Goal: Task Accomplishment & Management: Use online tool/utility

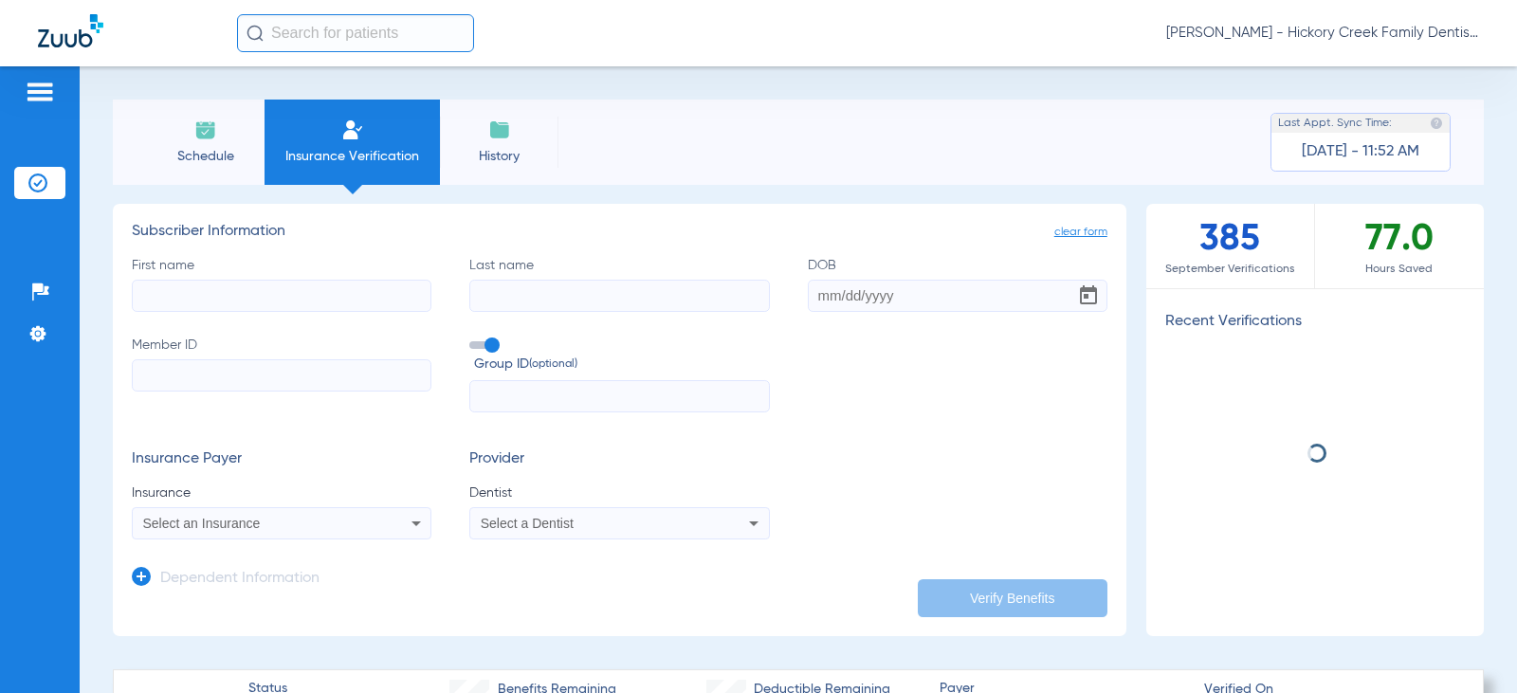
click at [205, 161] on span "Schedule" at bounding box center [205, 156] width 90 height 19
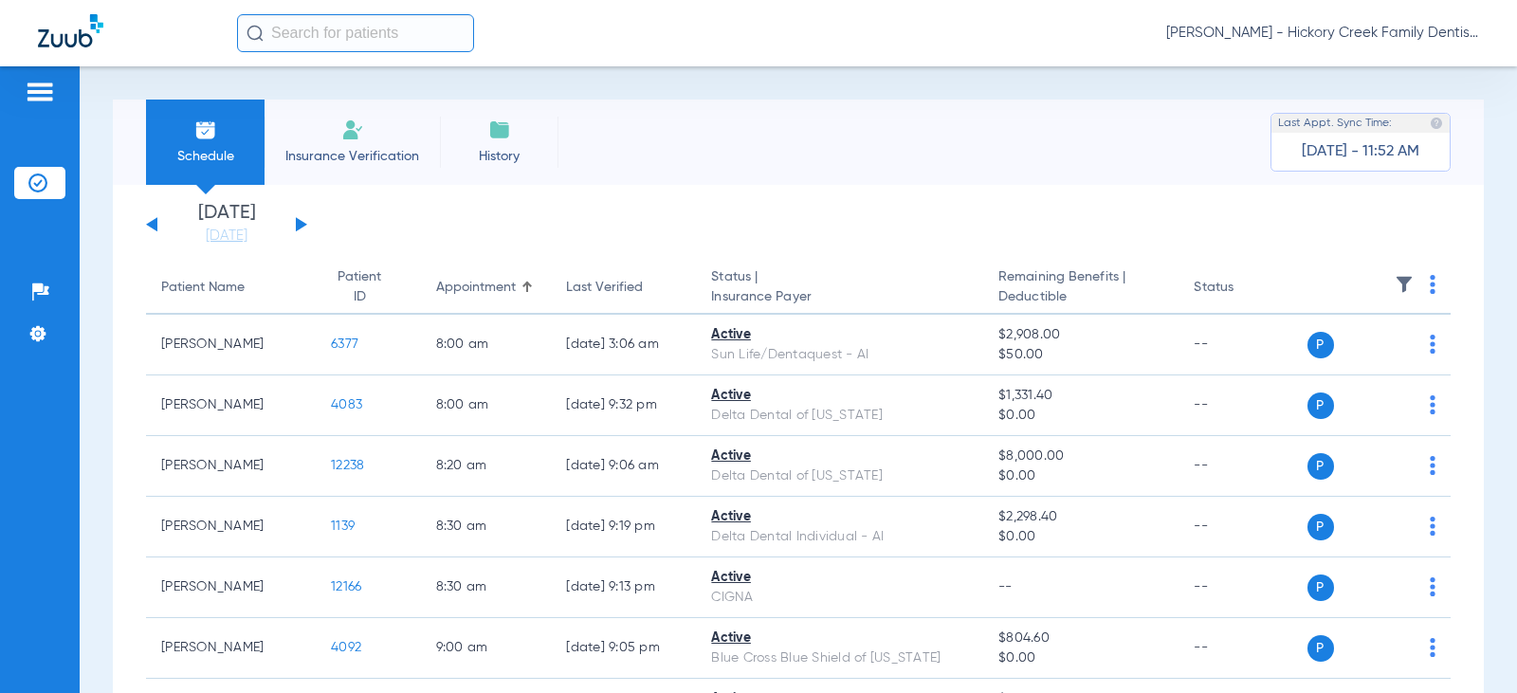
click at [295, 220] on div "[DATE] [DATE] [DATE] [DATE] [DATE] [DATE] [DATE] [DATE] [DATE] [DATE] [DATE] [D…" at bounding box center [226, 225] width 161 height 42
click at [302, 224] on button at bounding box center [301, 224] width 11 height 14
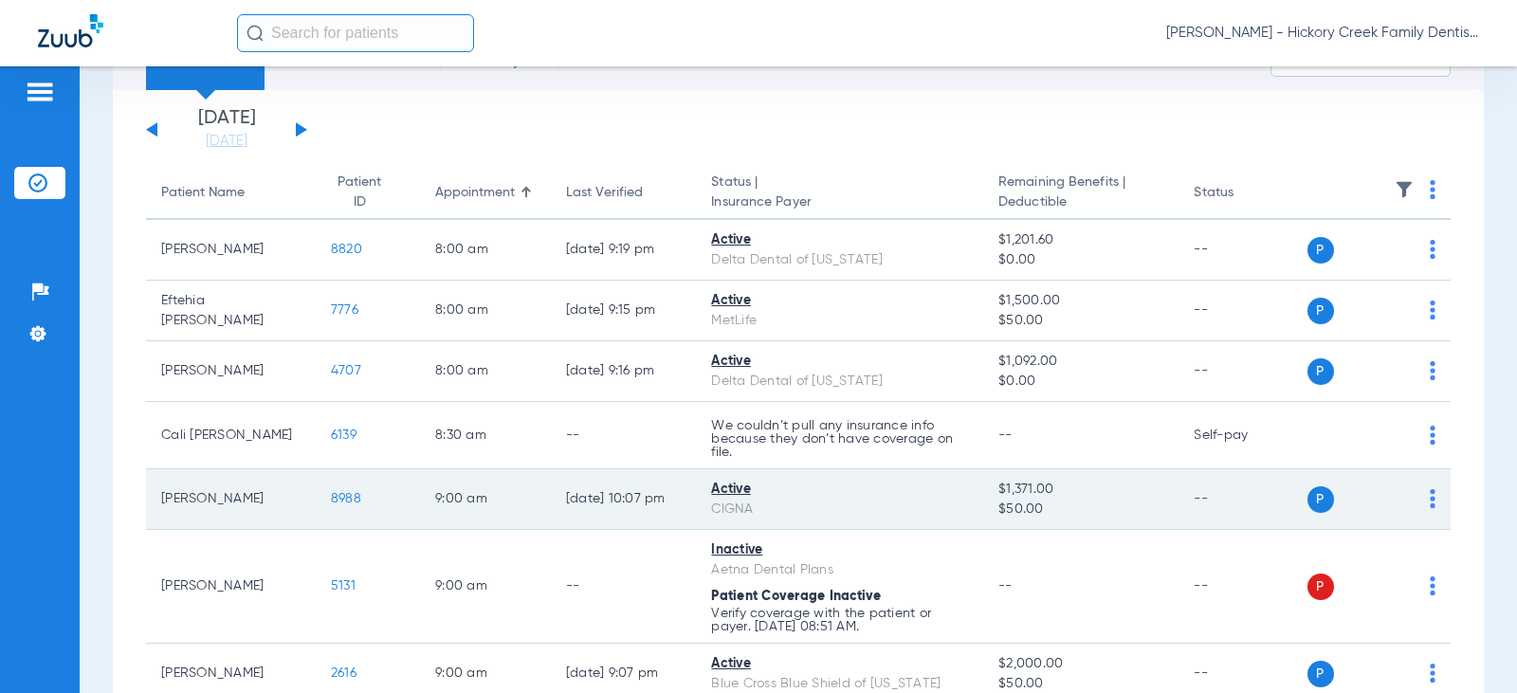
scroll to position [190, 0]
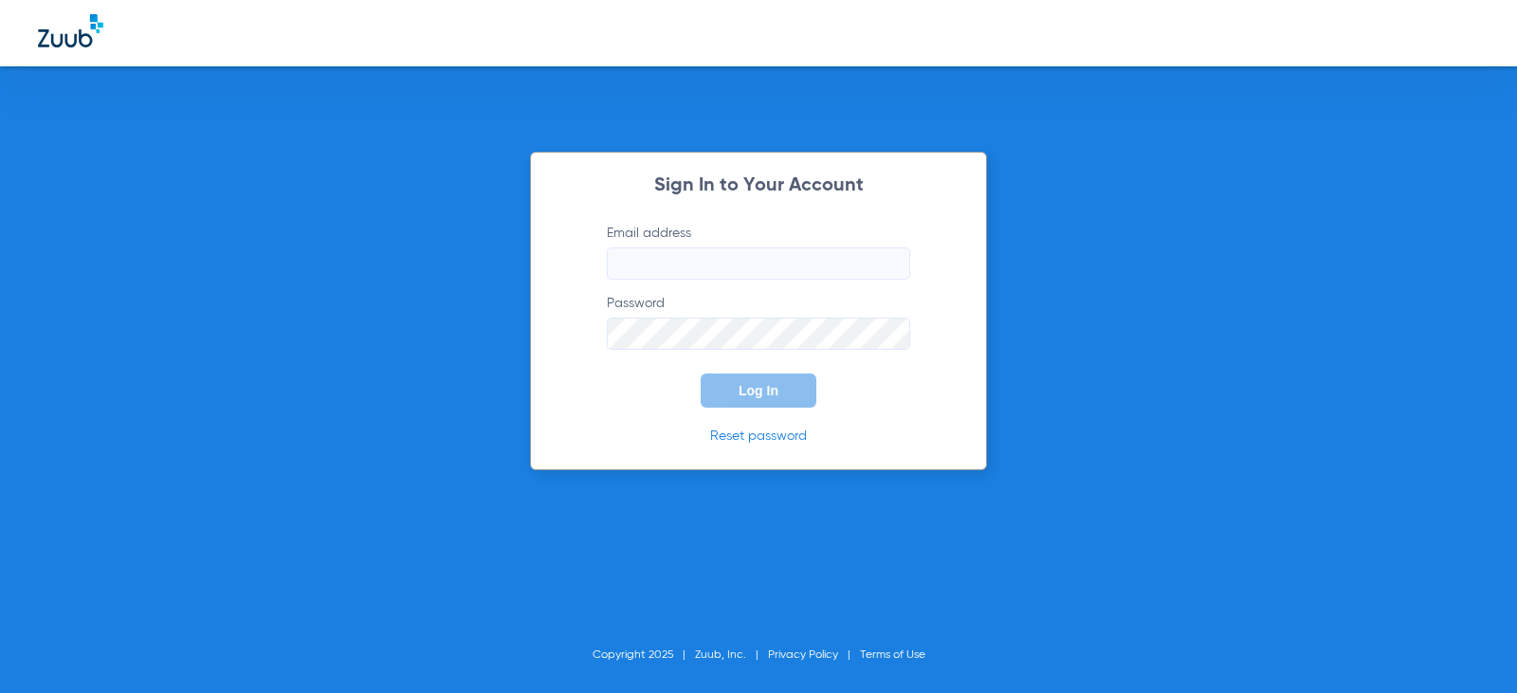
type input "[EMAIL_ADDRESS][DOMAIN_NAME]"
click at [730, 378] on button "Log In" at bounding box center [758, 390] width 116 height 34
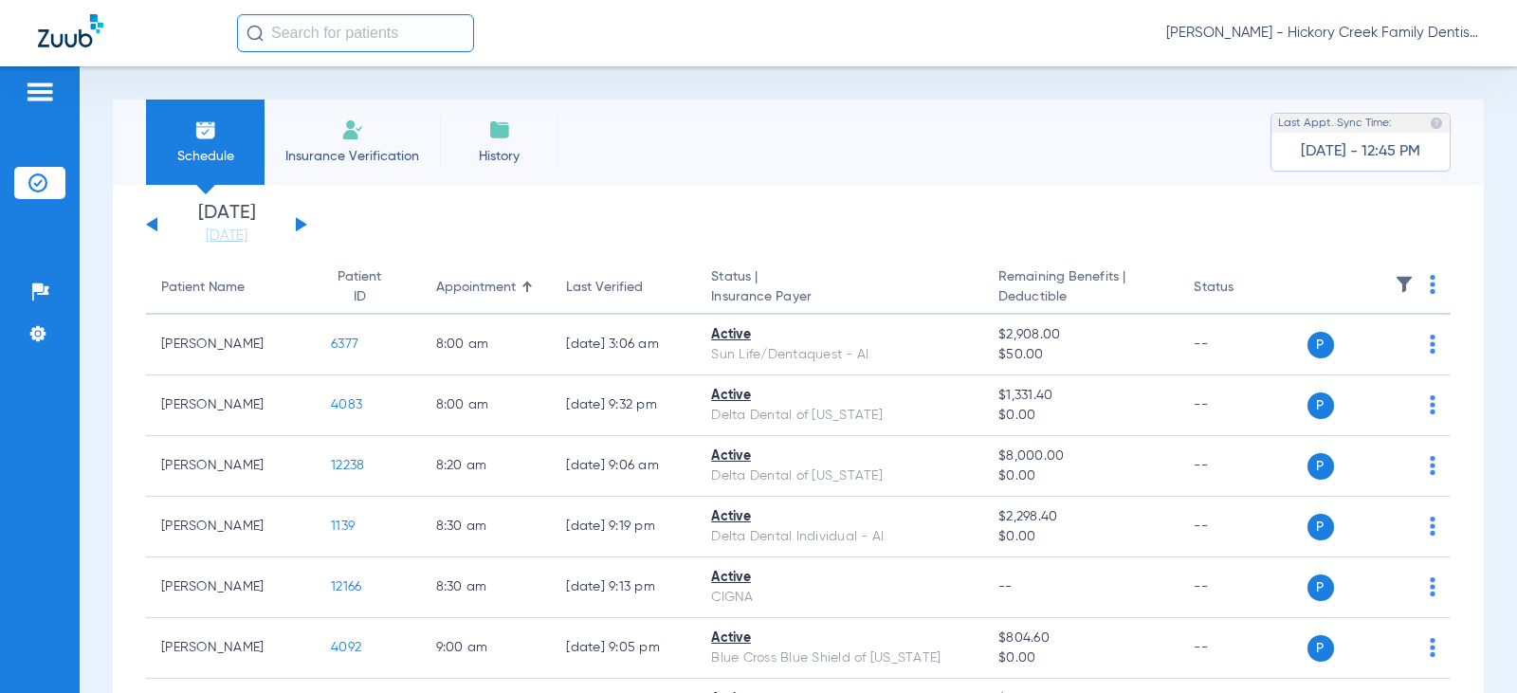
click at [301, 226] on button at bounding box center [301, 224] width 11 height 14
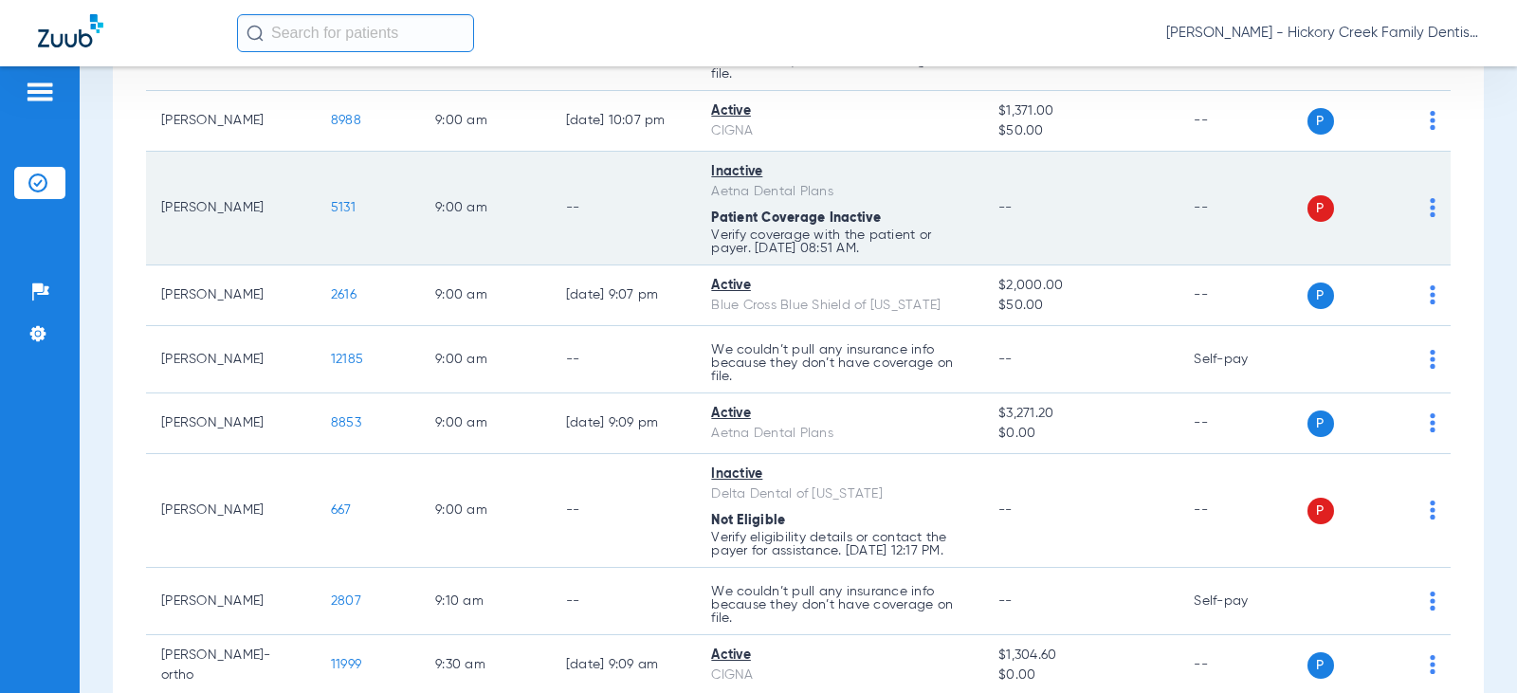
scroll to position [474, 0]
